Goal: Information Seeking & Learning: Learn about a topic

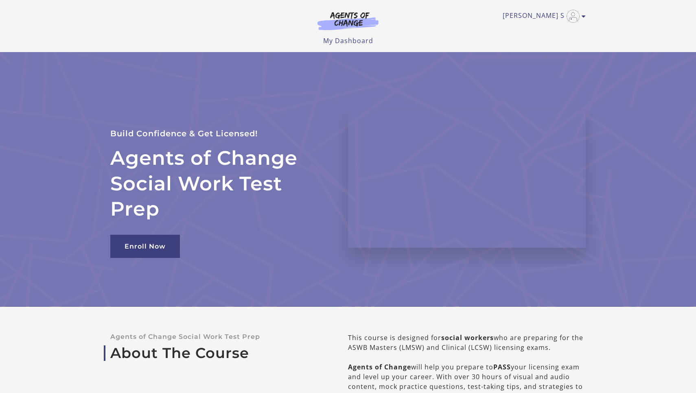
click at [376, 6] on div "Chantay S My Account Support Sign Out Toggle menu Menu My Dashboard My Account …" at bounding box center [347, 23] width 475 height 46
click at [357, 20] on img at bounding box center [348, 20] width 78 height 19
click at [215, 153] on h2 "Agents of Change Social Work Test Prep" at bounding box center [219, 183] width 218 height 76
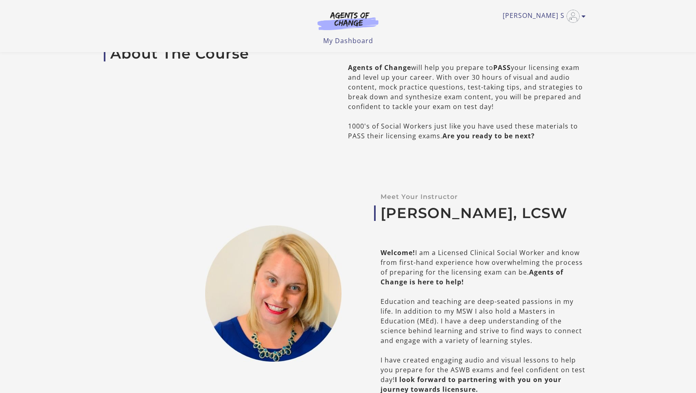
scroll to position [314, 0]
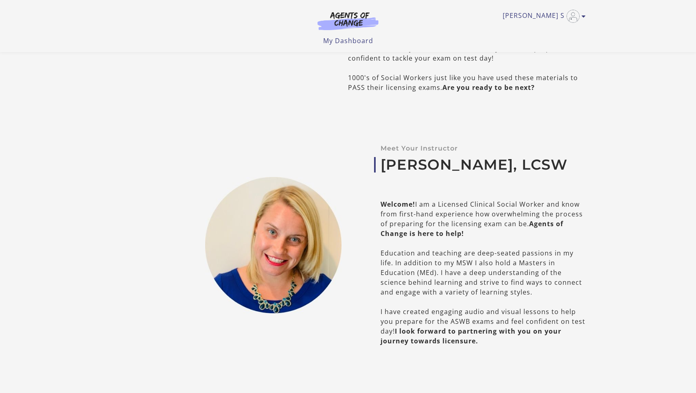
click at [215, 153] on div at bounding box center [226, 245] width 244 height 254
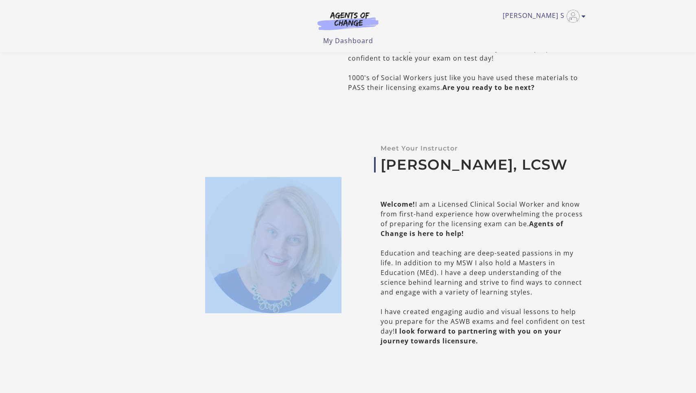
click at [215, 153] on div at bounding box center [226, 245] width 244 height 254
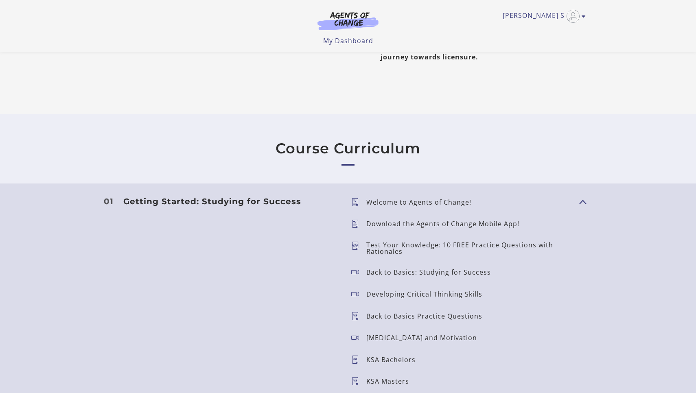
scroll to position [347, 0]
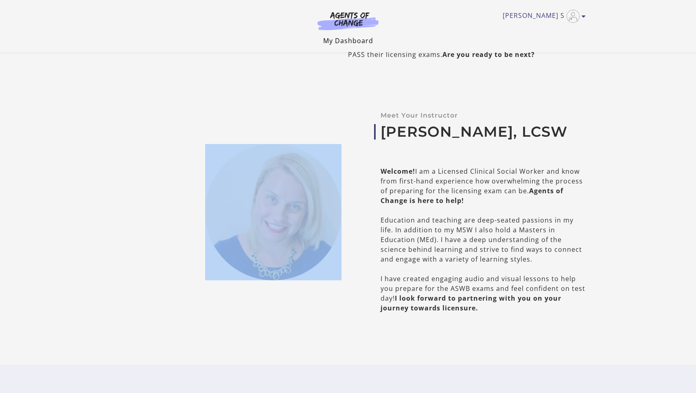
click at [342, 38] on link "My Dashboard" at bounding box center [348, 40] width 50 height 9
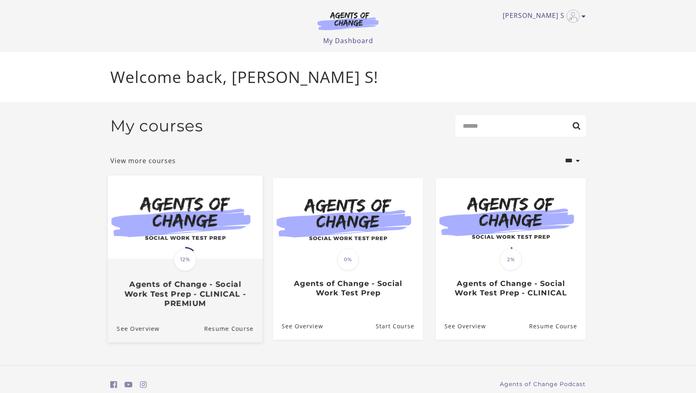
click at [221, 253] on img at bounding box center [185, 216] width 155 height 83
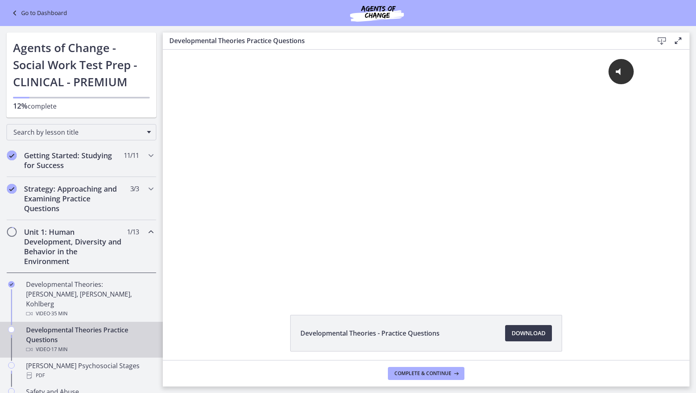
click at [52, 248] on h2 "Unit 1: Human Development, Diversity and Behavior in the Environment" at bounding box center [73, 246] width 99 height 39
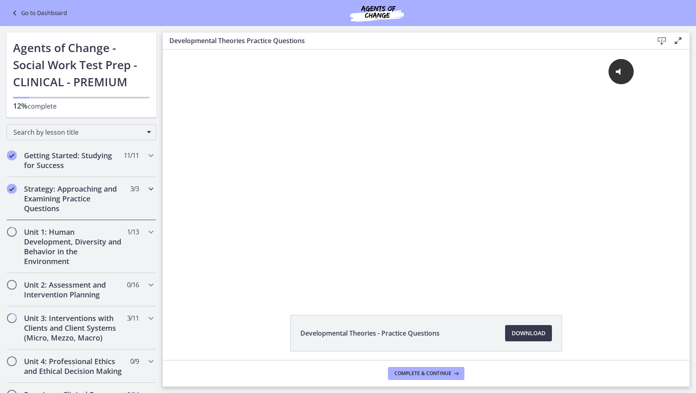
click at [61, 206] on h2 "Strategy: Approaching and Examining Practice Questions" at bounding box center [73, 198] width 99 height 29
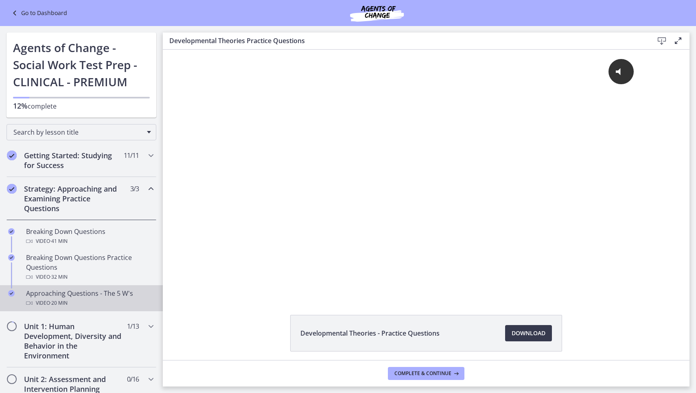
click at [61, 301] on span "· 20 min" at bounding box center [58, 303] width 17 height 10
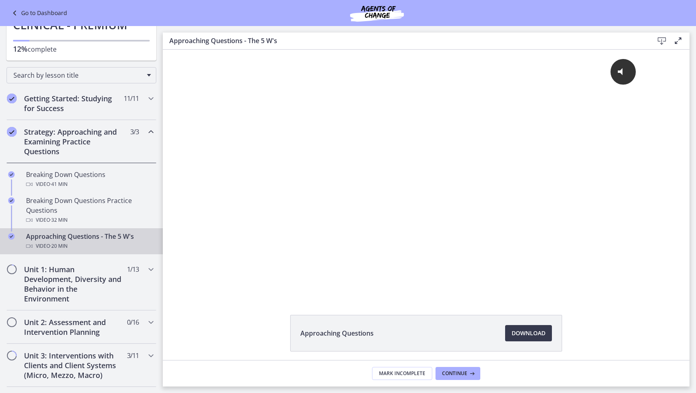
scroll to position [71, 0]
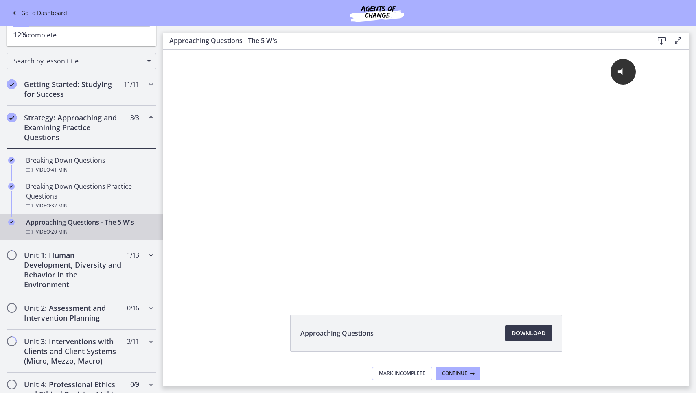
click at [88, 268] on h2 "Unit 1: Human Development, Diversity and Behavior in the Environment" at bounding box center [73, 269] width 99 height 39
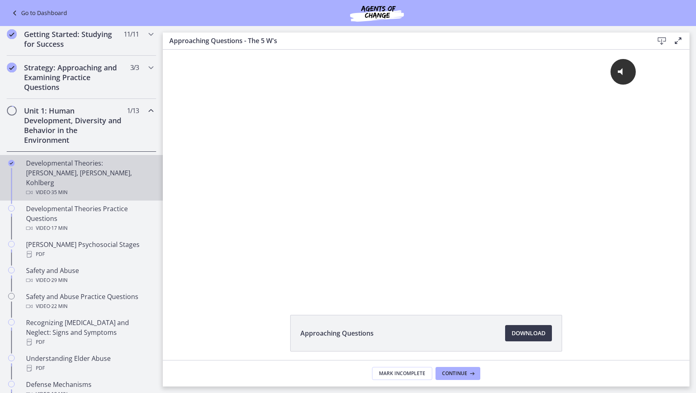
scroll to position [123, 0]
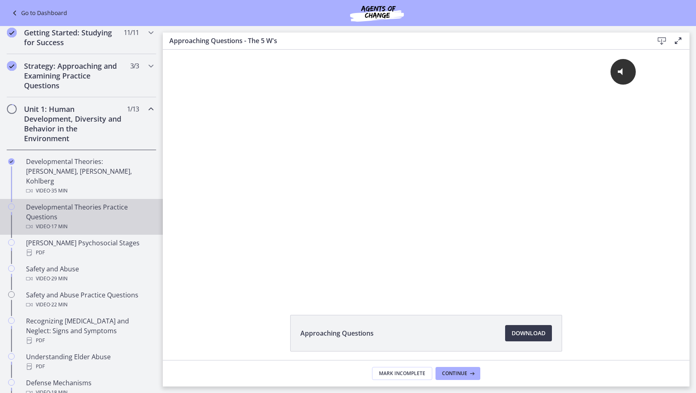
click at [67, 203] on div "Developmental Theories Practice Questions Video · 17 min" at bounding box center [89, 216] width 127 height 29
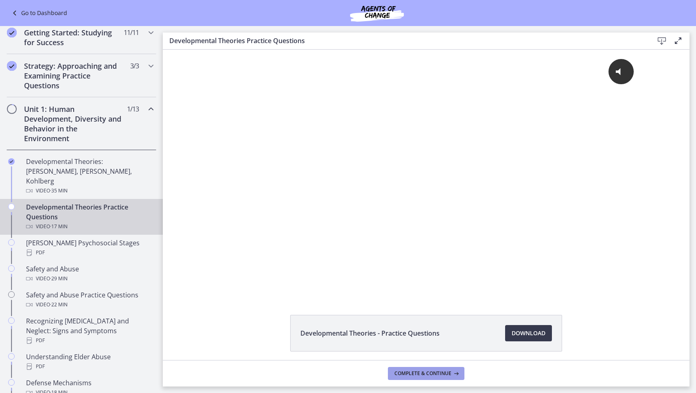
click at [432, 376] on span "Complete & continue" at bounding box center [422, 373] width 57 height 7
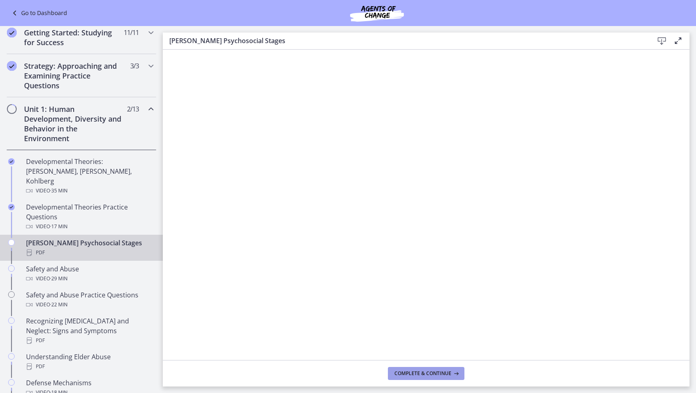
click at [429, 375] on span "Complete & continue" at bounding box center [422, 373] width 57 height 7
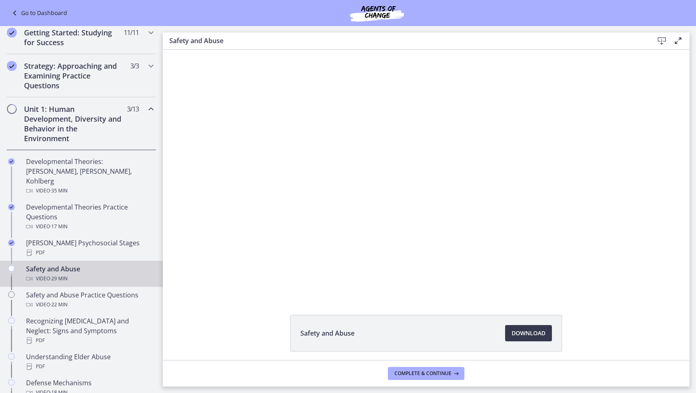
click at [429, 375] on span "Complete & continue" at bounding box center [422, 373] width 57 height 7
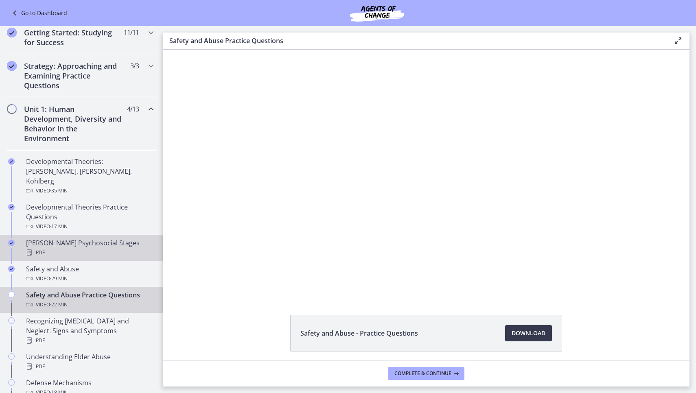
click at [98, 248] on div "PDF" at bounding box center [89, 253] width 127 height 10
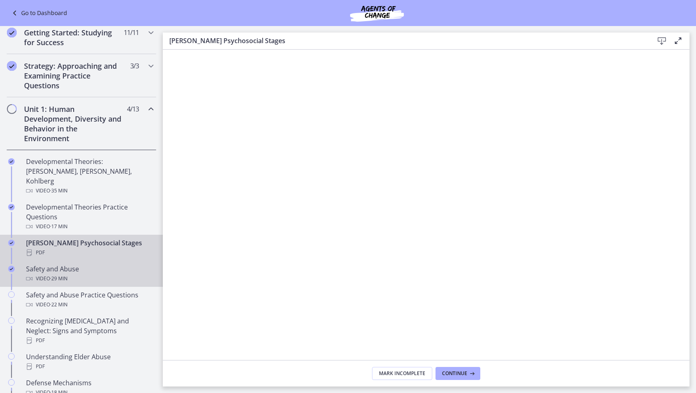
click at [82, 264] on div "Safety and Abuse Video · 29 min" at bounding box center [89, 274] width 127 height 20
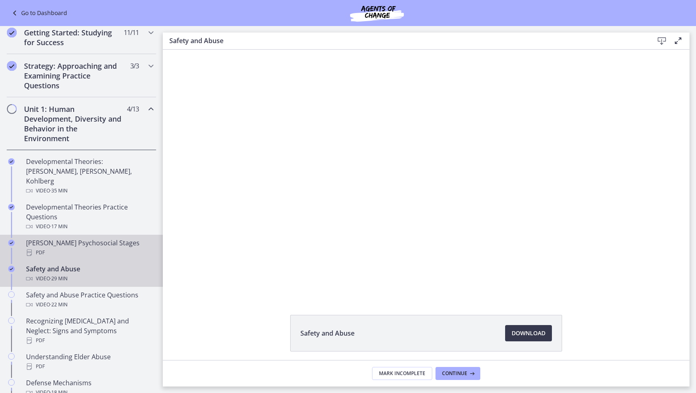
click at [91, 248] on div "PDF" at bounding box center [89, 253] width 127 height 10
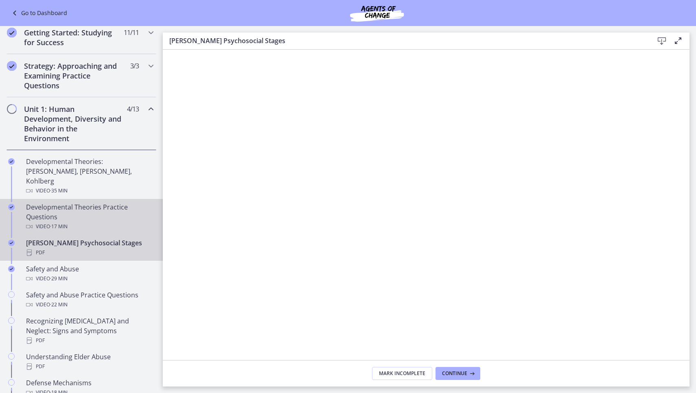
click at [85, 210] on div "Developmental Theories Practice Questions Video · 17 min" at bounding box center [89, 216] width 127 height 29
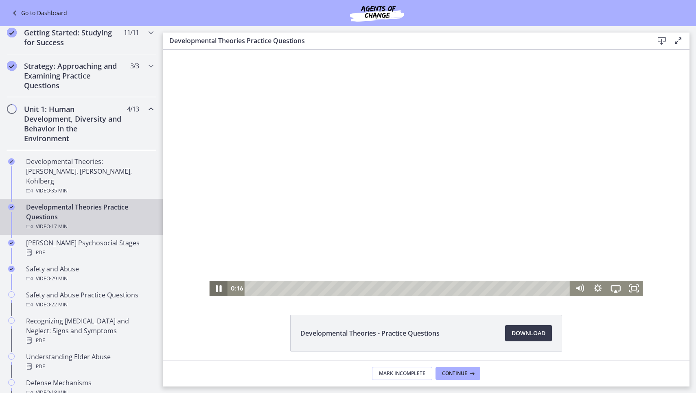
click at [213, 288] on icon "Pause" at bounding box center [218, 288] width 22 height 19
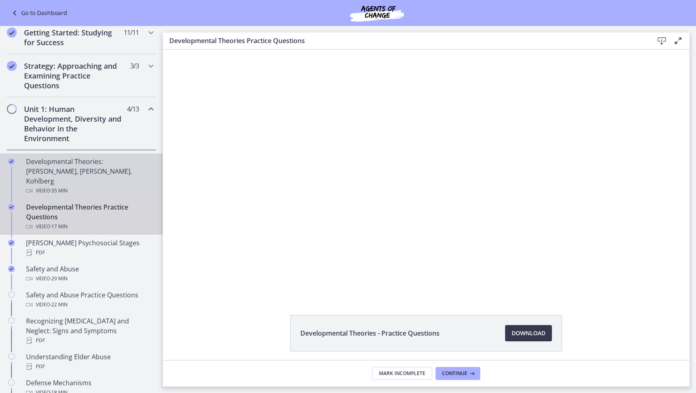
click at [83, 174] on div "Developmental Theories: [PERSON_NAME], [PERSON_NAME], Kohlberg Video · 35 min" at bounding box center [89, 176] width 127 height 39
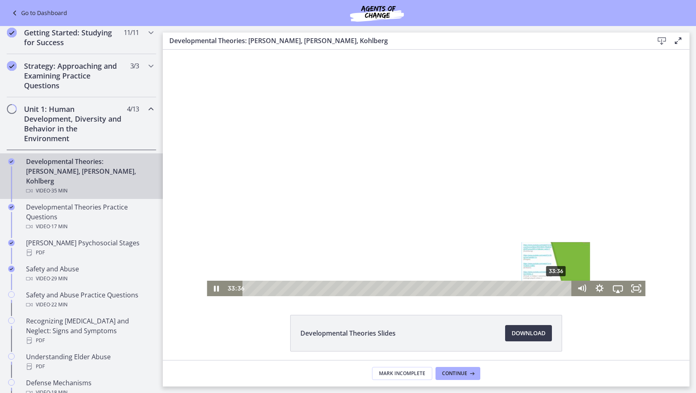
click at [557, 288] on div "Playbar" at bounding box center [555, 288] width 5 height 5
drag, startPoint x: 557, startPoint y: 288, endPoint x: 573, endPoint y: 289, distance: 15.5
click at [573, 289] on div "34:48 34:48" at bounding box center [426, 288] width 438 height 15
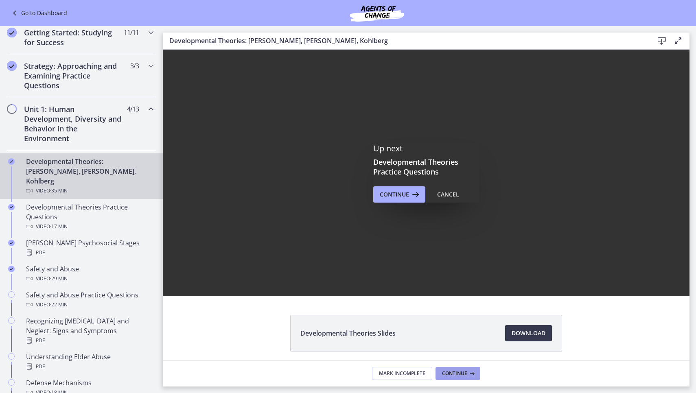
click at [463, 375] on span "Continue" at bounding box center [454, 373] width 25 height 7
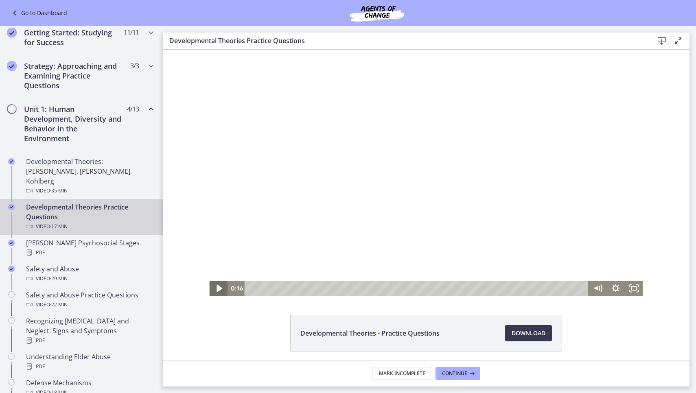
click at [218, 290] on icon "Play Video" at bounding box center [219, 289] width 6 height 8
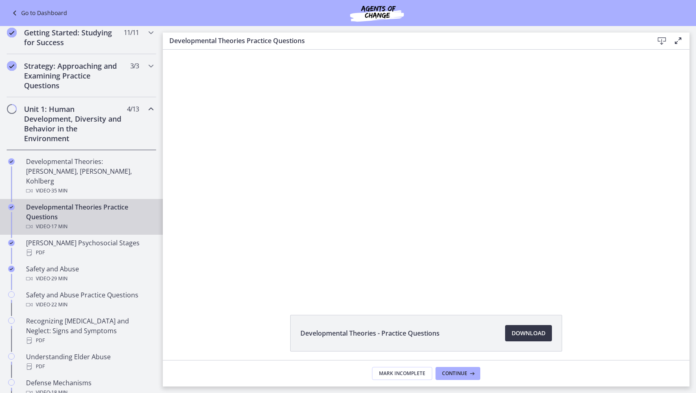
click at [533, 330] on span "Download Opens in a new window" at bounding box center [528, 333] width 34 height 10
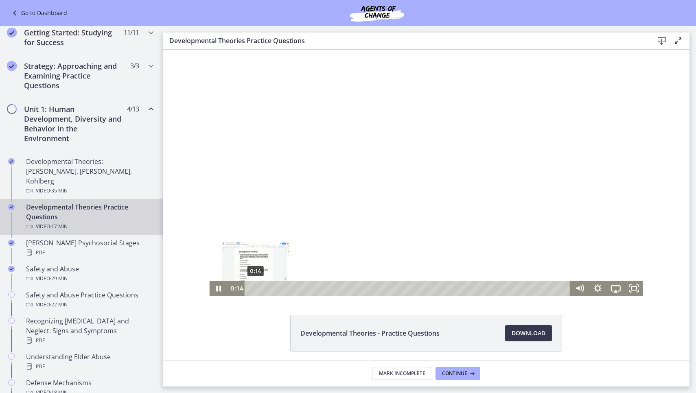
click at [255, 288] on div "0:14" at bounding box center [408, 288] width 314 height 15
drag, startPoint x: 255, startPoint y: 288, endPoint x: 242, endPoint y: 288, distance: 12.6
click at [242, 288] on div "0:00 0:00" at bounding box center [398, 288] width 343 height 15
click at [216, 285] on icon "Pause" at bounding box center [218, 288] width 22 height 19
click at [224, 290] on icon "Play Video" at bounding box center [219, 288] width 22 height 19
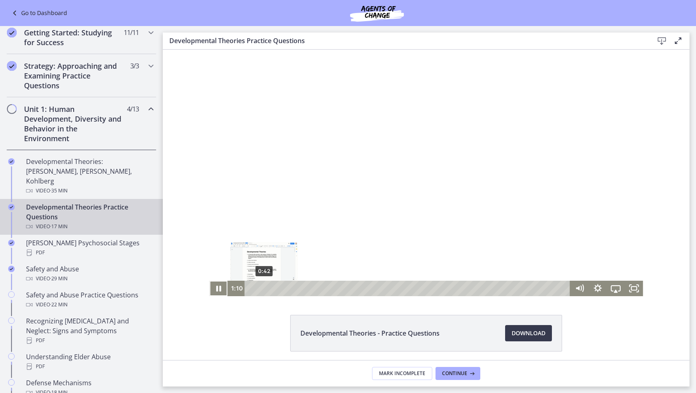
click at [264, 288] on div "0:42" at bounding box center [408, 288] width 314 height 15
click at [216, 289] on icon "Pause" at bounding box center [218, 289] width 5 height 6
click at [219, 286] on icon "Play Video" at bounding box center [219, 289] width 6 height 8
click at [217, 290] on icon "Pause" at bounding box center [218, 289] width 5 height 6
click at [290, 289] on div "1:59" at bounding box center [417, 288] width 333 height 15
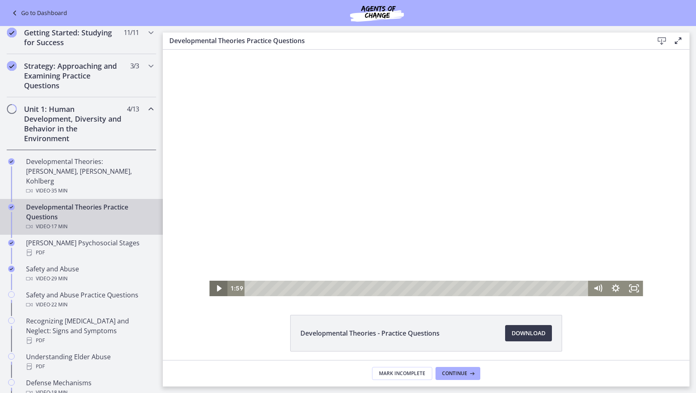
click at [217, 292] on icon "Play Video" at bounding box center [219, 288] width 18 height 15
click at [223, 286] on icon "Pause" at bounding box center [218, 288] width 22 height 19
click at [300, 288] on div "2:32" at bounding box center [417, 288] width 333 height 15
click at [218, 289] on icon "Play Video" at bounding box center [219, 288] width 4 height 7
click at [221, 288] on icon "Pause" at bounding box center [218, 289] width 5 height 6
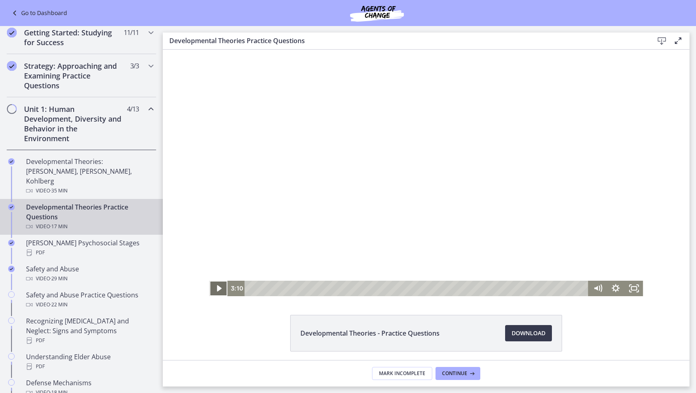
click at [218, 286] on icon "Play Video" at bounding box center [219, 288] width 4 height 7
click at [220, 290] on icon "Pause" at bounding box center [218, 289] width 5 height 6
click at [223, 288] on icon "Play Video" at bounding box center [219, 288] width 18 height 15
click at [217, 285] on icon "Pause" at bounding box center [218, 288] width 22 height 19
click at [220, 287] on icon "Play Video" at bounding box center [219, 288] width 4 height 7
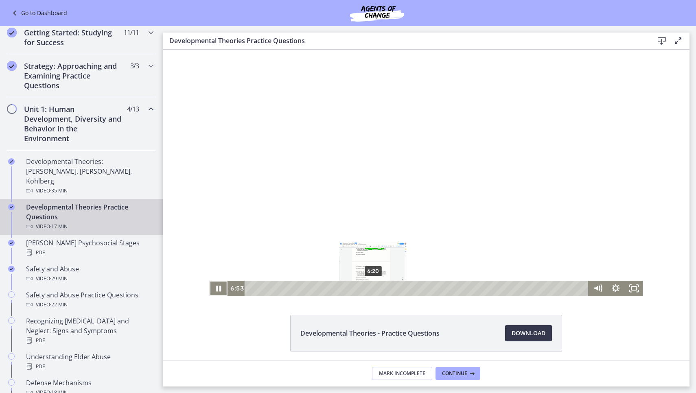
click at [373, 287] on div "6:20" at bounding box center [417, 288] width 333 height 15
click at [218, 288] on icon "Pause" at bounding box center [218, 288] width 18 height 15
click at [220, 291] on icon "Play Video" at bounding box center [219, 288] width 22 height 19
click at [219, 290] on icon "Pause" at bounding box center [219, 288] width 6 height 7
click at [220, 284] on icon "Play Video" at bounding box center [219, 288] width 18 height 15
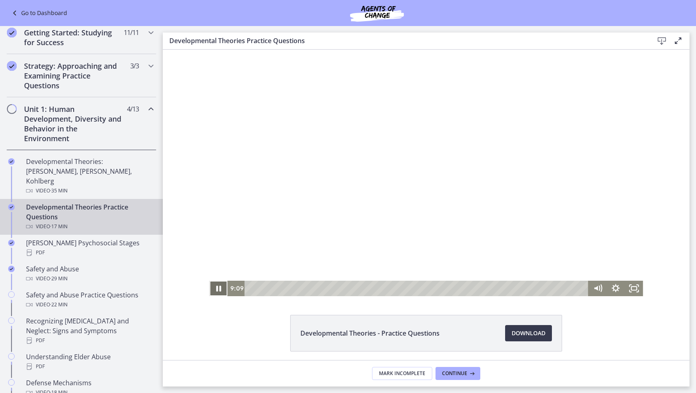
click at [224, 288] on icon "Pause" at bounding box center [218, 288] width 18 height 15
click at [216, 291] on icon "Play Video" at bounding box center [219, 288] width 18 height 15
click at [218, 286] on icon "Pause" at bounding box center [218, 288] width 18 height 15
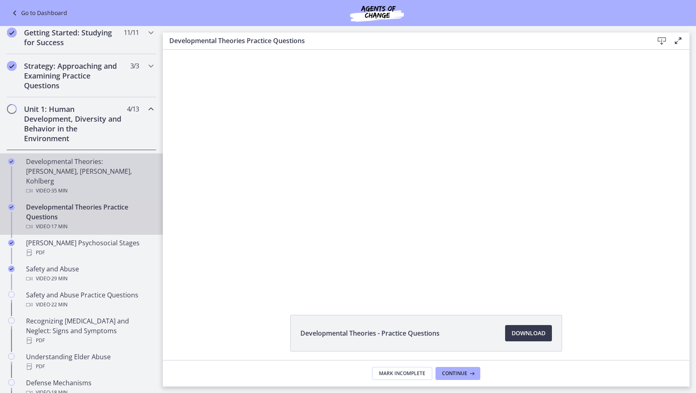
click at [87, 186] on div "Video · 35 min" at bounding box center [89, 191] width 127 height 10
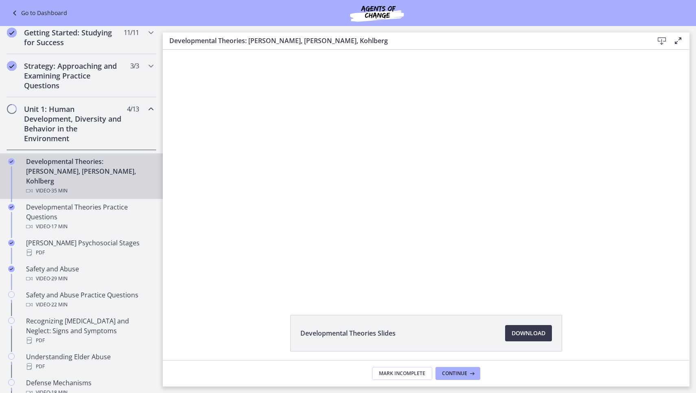
click at [87, 186] on div "Video · 35 min" at bounding box center [89, 191] width 127 height 10
click at [523, 331] on span "Download Opens in a new window" at bounding box center [528, 333] width 34 height 10
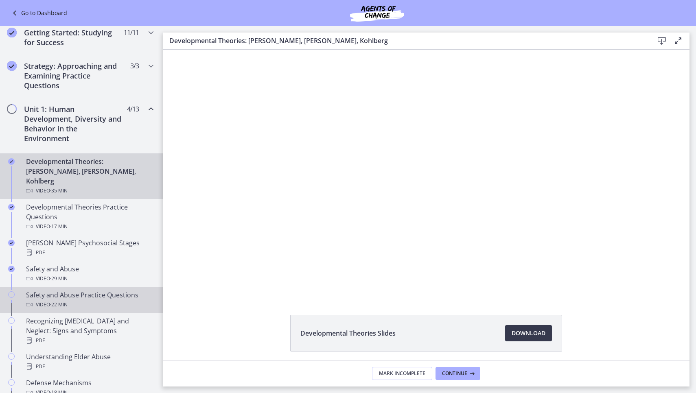
scroll to position [155, 0]
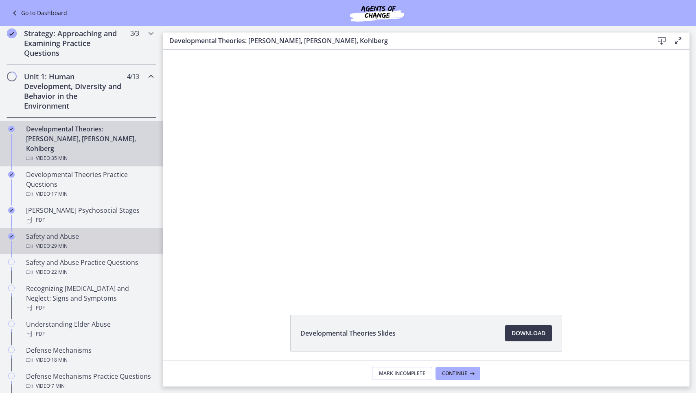
click at [44, 241] on div "Video · 29 min" at bounding box center [89, 246] width 127 height 10
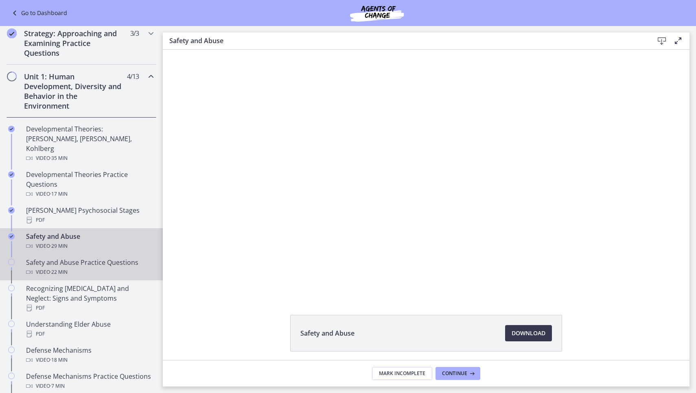
click at [44, 258] on div "Safety and Abuse Practice Questions Video · 22 min" at bounding box center [89, 268] width 127 height 20
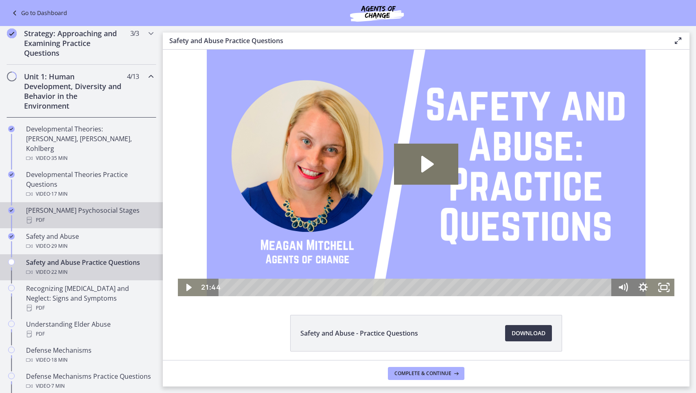
click at [49, 215] on div "PDF" at bounding box center [89, 220] width 127 height 10
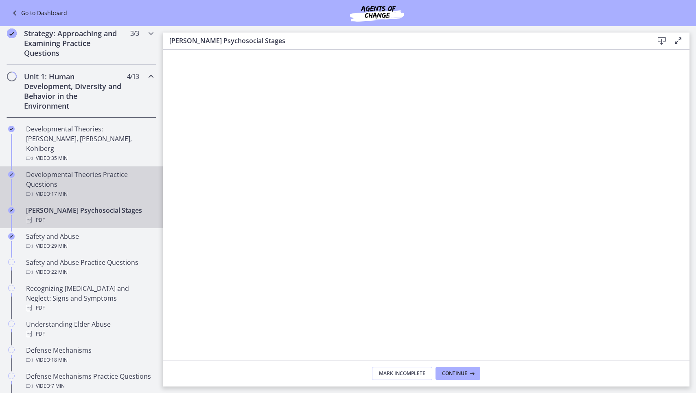
click at [76, 189] on div "Video · 17 min" at bounding box center [89, 194] width 127 height 10
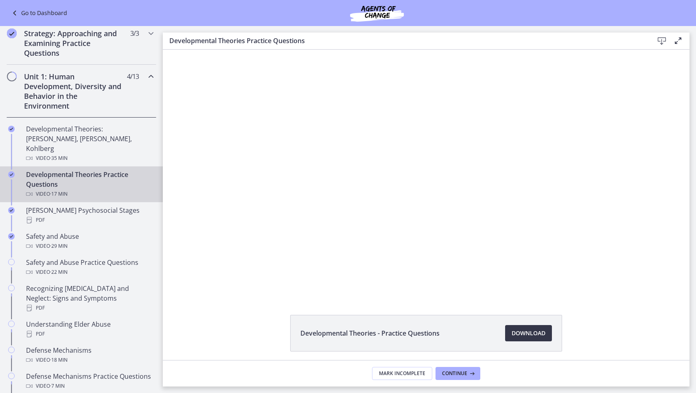
click at [522, 334] on span "Download Opens in a new window" at bounding box center [528, 333] width 34 height 10
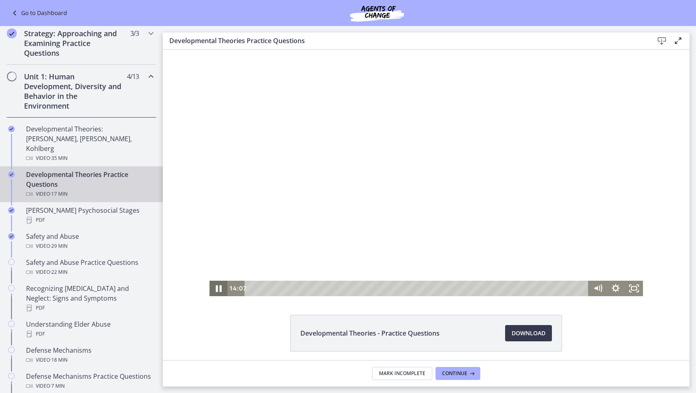
click at [218, 287] on icon "Pause" at bounding box center [218, 288] width 22 height 19
click at [219, 294] on icon "Play Video" at bounding box center [219, 288] width 18 height 15
click at [218, 291] on icon "Pause" at bounding box center [218, 288] width 18 height 15
click at [218, 291] on icon "Play Video" at bounding box center [219, 288] width 4 height 7
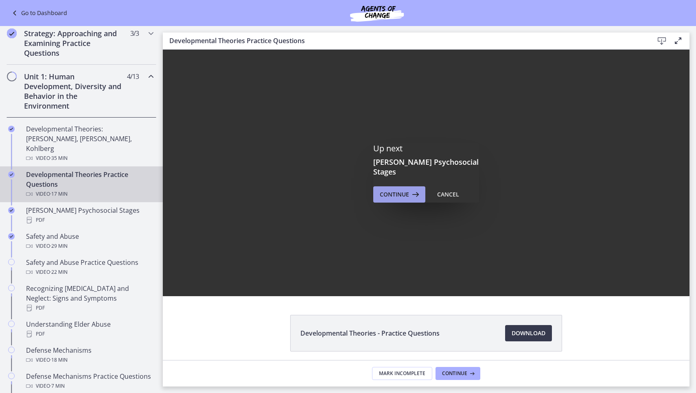
click at [389, 190] on span "Continue" at bounding box center [394, 195] width 29 height 10
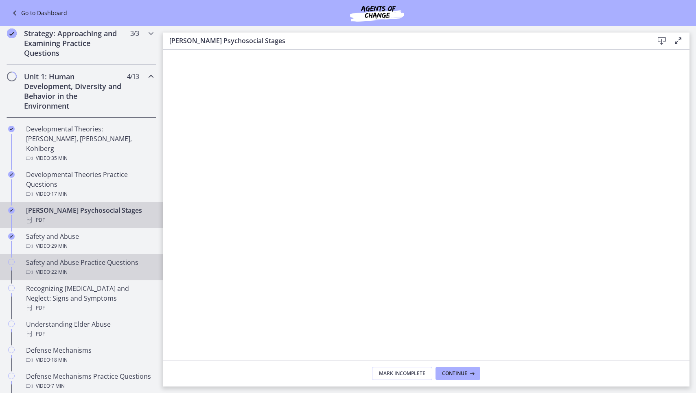
click at [74, 258] on div "Safety and Abuse Practice Questions Video · 22 min" at bounding box center [89, 268] width 127 height 20
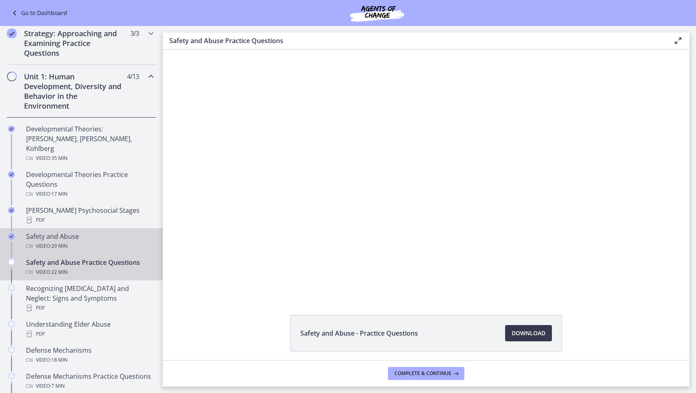
click at [102, 241] on link "Safety and Abuse Video · 29 min" at bounding box center [81, 241] width 163 height 26
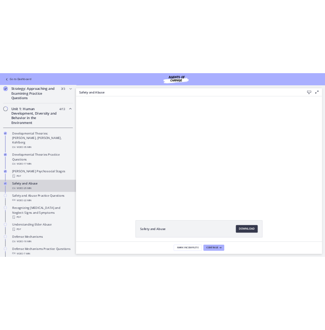
scroll to position [153, 0]
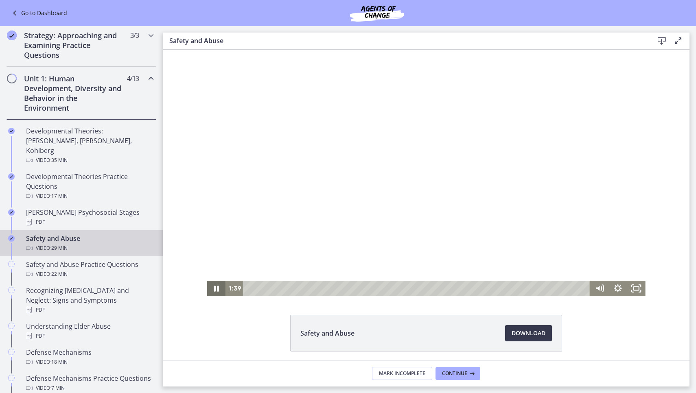
click at [215, 290] on icon "Pause" at bounding box center [216, 289] width 5 height 6
click at [220, 286] on icon "Play Video" at bounding box center [217, 288] width 22 height 19
click at [218, 291] on icon "Pause" at bounding box center [216, 289] width 5 height 6
click at [220, 294] on icon "Play Video" at bounding box center [216, 288] width 18 height 15
click at [218, 286] on icon "Pause" at bounding box center [216, 288] width 22 height 19
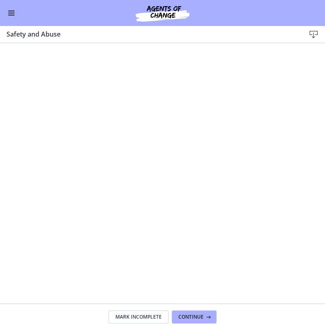
click at [12, 253] on icon "Play Video" at bounding box center [8, 251] width 16 height 14
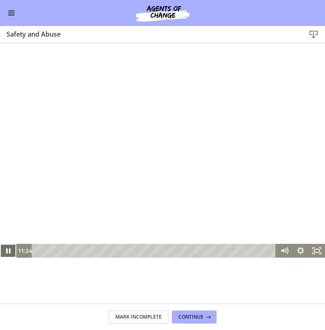
scroll to position [3, 0]
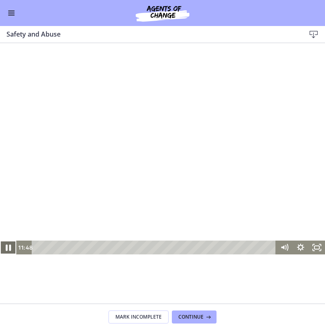
click at [10, 248] on icon "Pause" at bounding box center [8, 248] width 5 height 7
click at [12, 248] on icon "Play Video" at bounding box center [8, 248] width 16 height 14
click at [89, 147] on div at bounding box center [162, 163] width 325 height 183
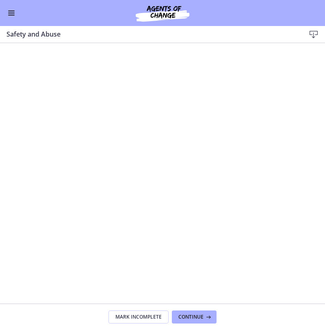
click at [9, 248] on icon "Play Video" at bounding box center [9, 248] width 4 height 6
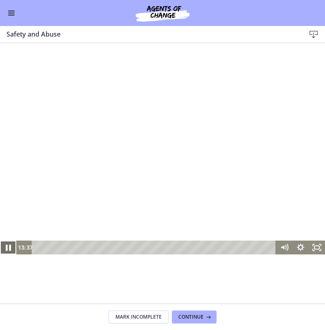
click at [11, 244] on icon "Pause" at bounding box center [8, 248] width 20 height 17
click at [11, 244] on icon "Play Video" at bounding box center [9, 248] width 20 height 17
click at [8, 250] on icon "Pause" at bounding box center [8, 248] width 16 height 14
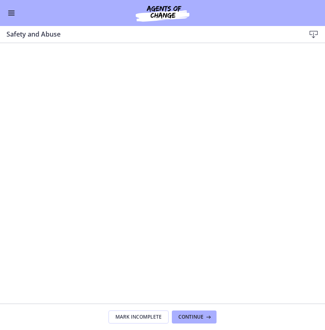
click at [9, 253] on icon "Play Video" at bounding box center [8, 248] width 16 height 14
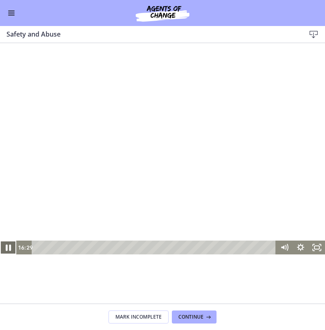
click at [10, 253] on icon "Pause" at bounding box center [8, 248] width 20 height 17
